Goal: Information Seeking & Learning: Find specific fact

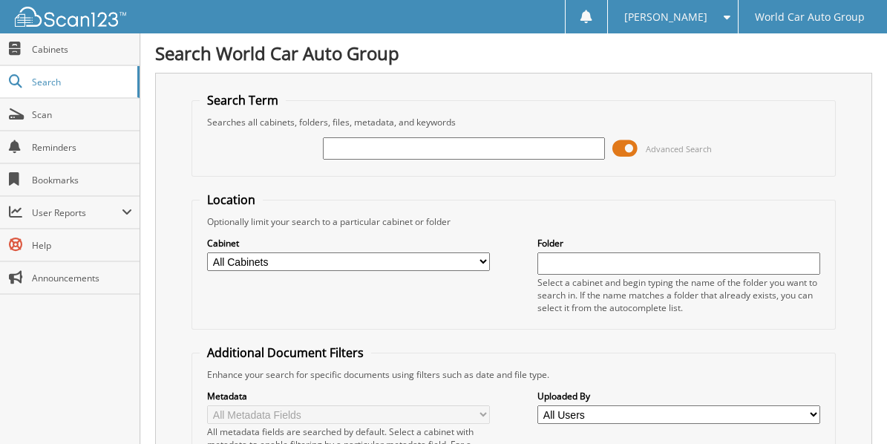
click at [422, 140] on input "text" at bounding box center [464, 148] width 282 height 22
type input "0660879"
drag, startPoint x: 385, startPoint y: 144, endPoint x: 267, endPoint y: 157, distance: 118.8
click at [268, 157] on div "0660879 Advanced Search" at bounding box center [513, 148] width 627 height 40
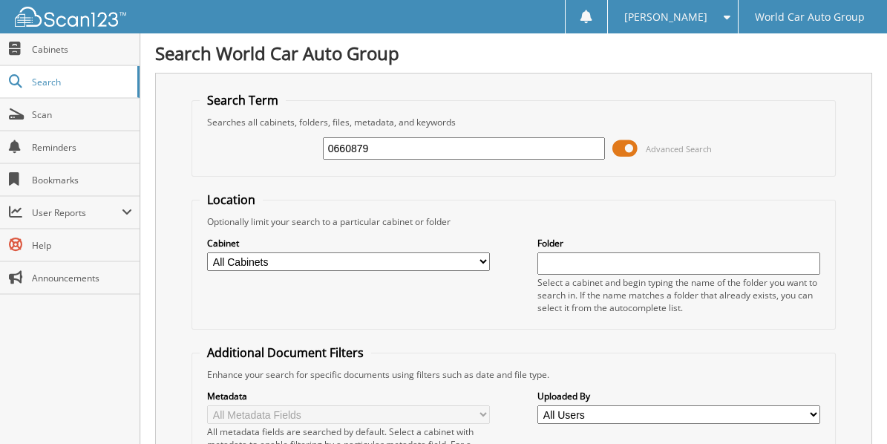
click at [407, 141] on input "0660879" at bounding box center [464, 148] width 282 height 22
click at [347, 142] on input "0660879" at bounding box center [464, 148] width 282 height 22
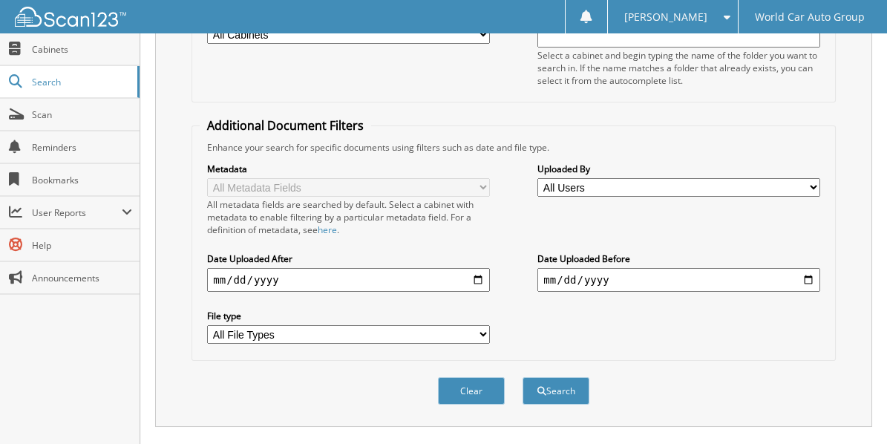
scroll to position [247, 0]
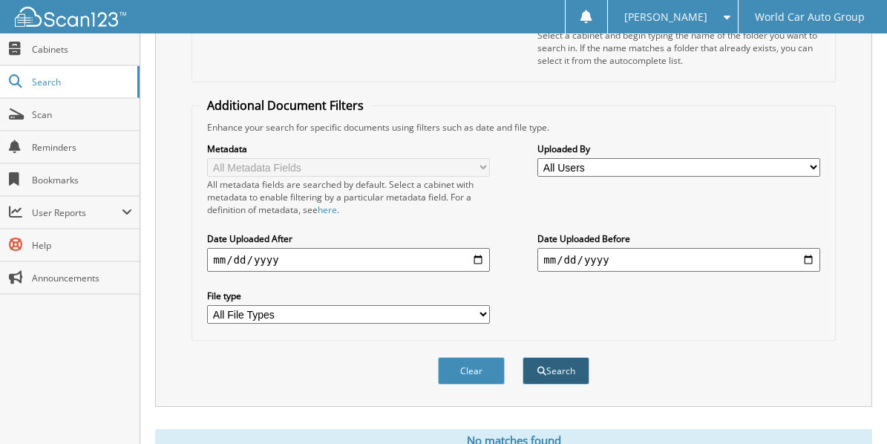
type input "060879"
click at [555, 361] on button "Search" at bounding box center [555, 370] width 67 height 27
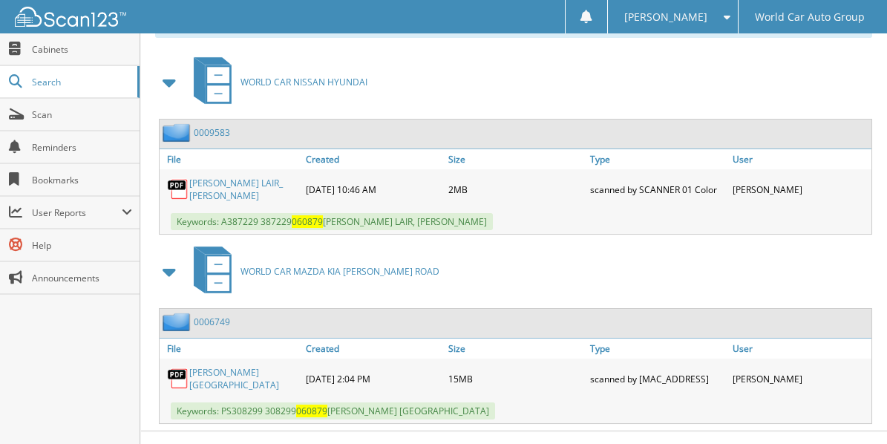
scroll to position [664, 0]
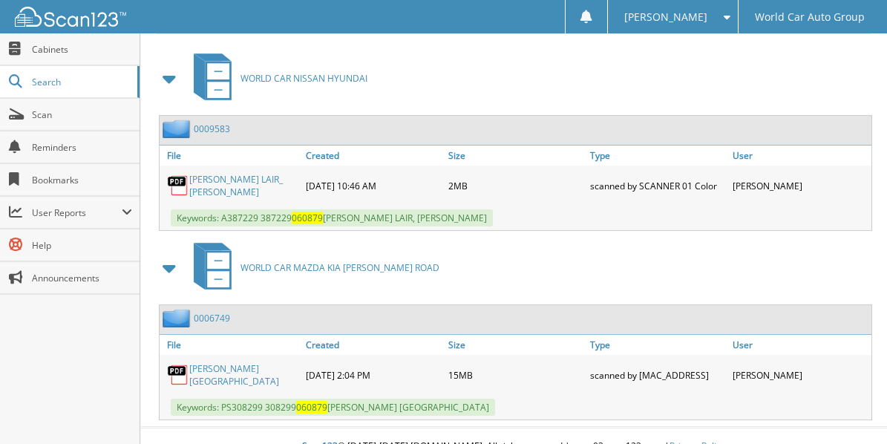
click at [218, 362] on link "[PERSON_NAME] [GEOGRAPHIC_DATA]" at bounding box center [243, 374] width 109 height 25
click at [218, 362] on link "LILA ROMA" at bounding box center [243, 374] width 109 height 25
